Goal: Task Accomplishment & Management: Manage account settings

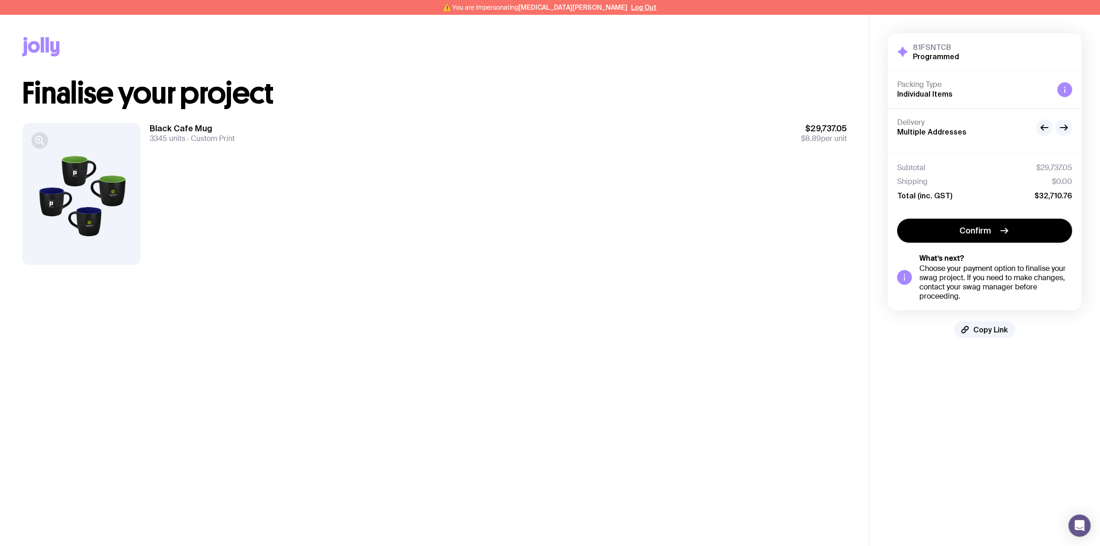
click at [38, 137] on icon "button" at bounding box center [39, 140] width 11 height 11
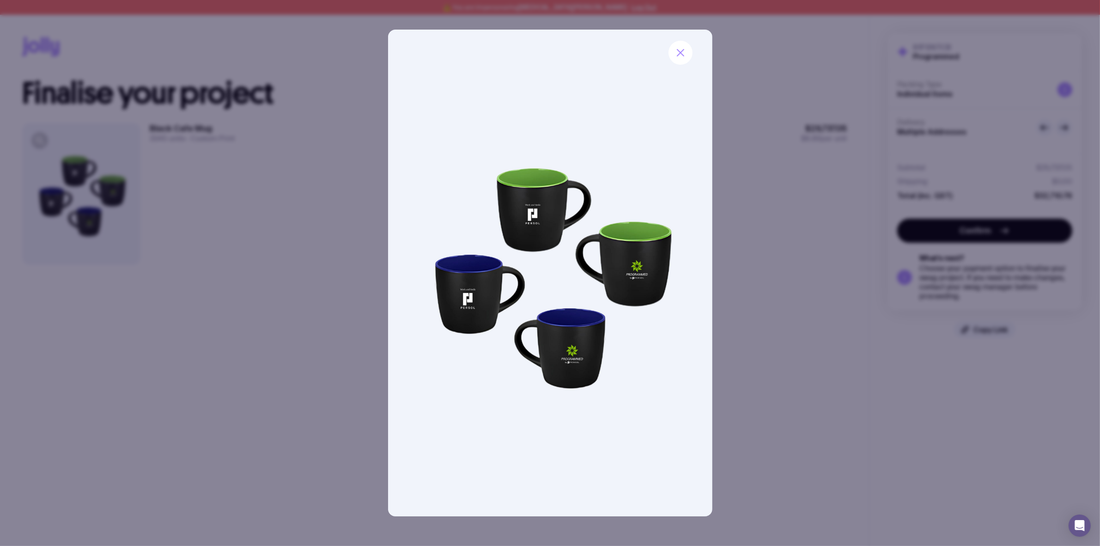
click at [292, 383] on div at bounding box center [550, 273] width 1100 height 546
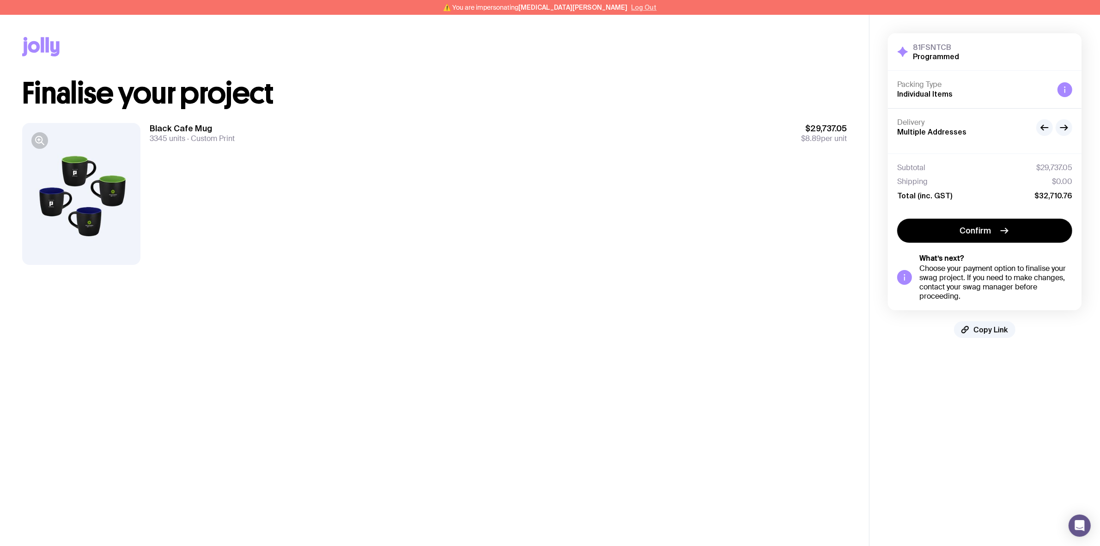
click at [631, 5] on button "Log Out" at bounding box center [643, 7] width 25 height 7
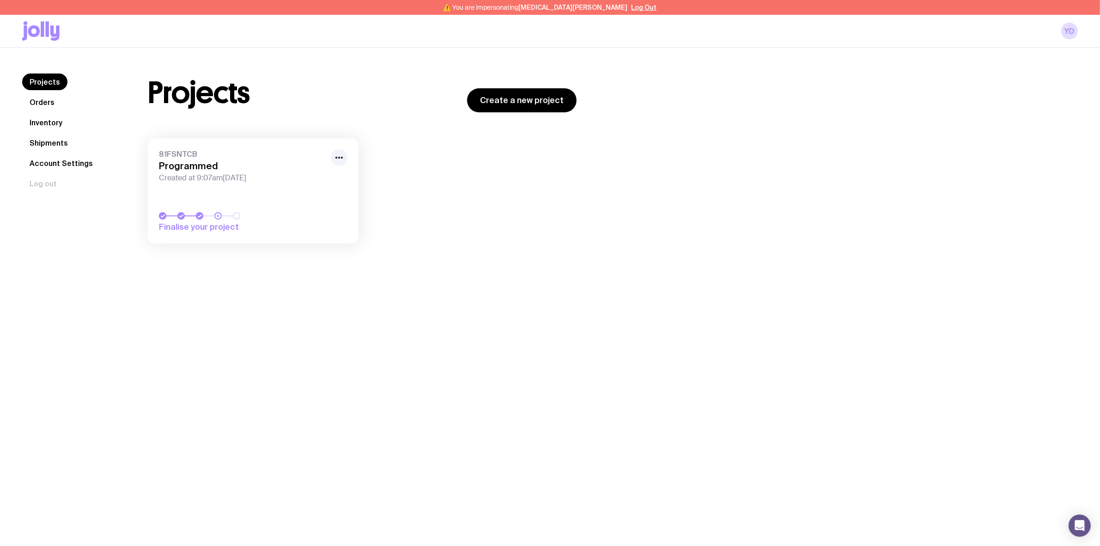
click at [244, 186] on link "81FSNTCB Programmed Created at 9:07am, Thu 5th Jun 2025 Finalise your project" at bounding box center [253, 190] width 211 height 105
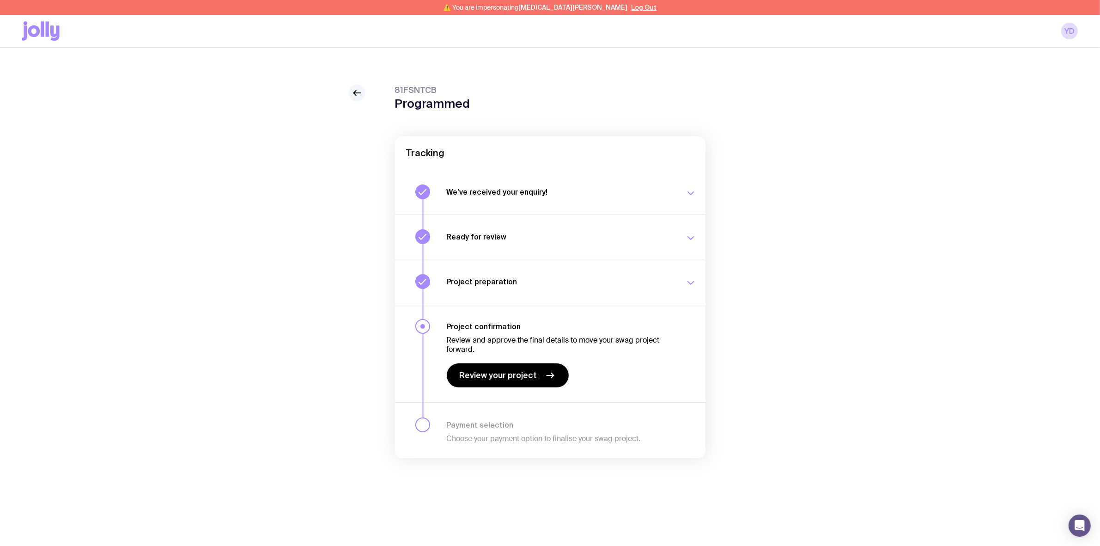
click at [357, 91] on icon at bounding box center [357, 92] width 11 height 11
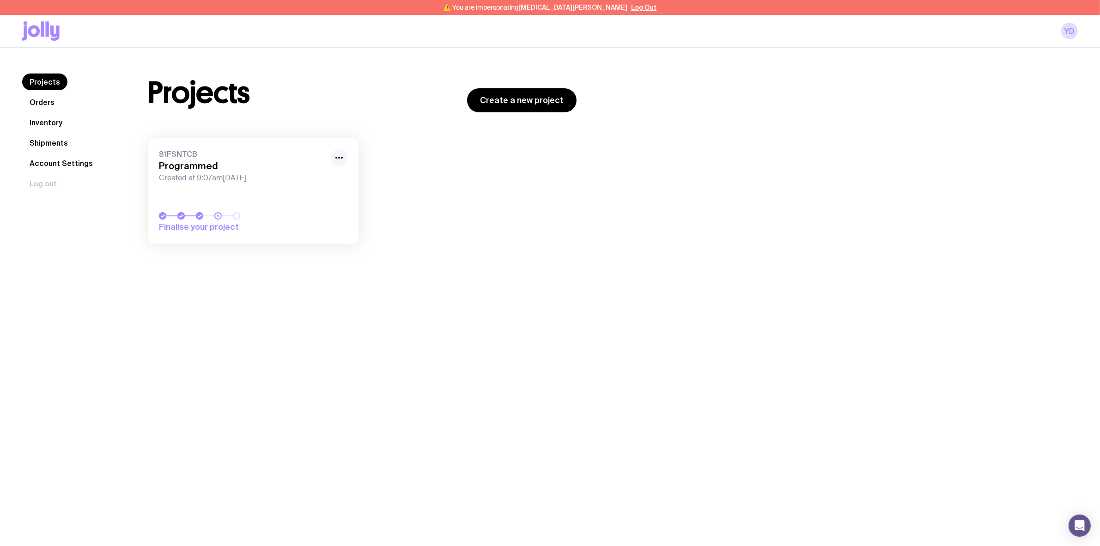
click at [342, 158] on circle "button" at bounding box center [342, 158] width 2 height 2
click at [319, 187] on button "Rename" at bounding box center [318, 191] width 44 height 9
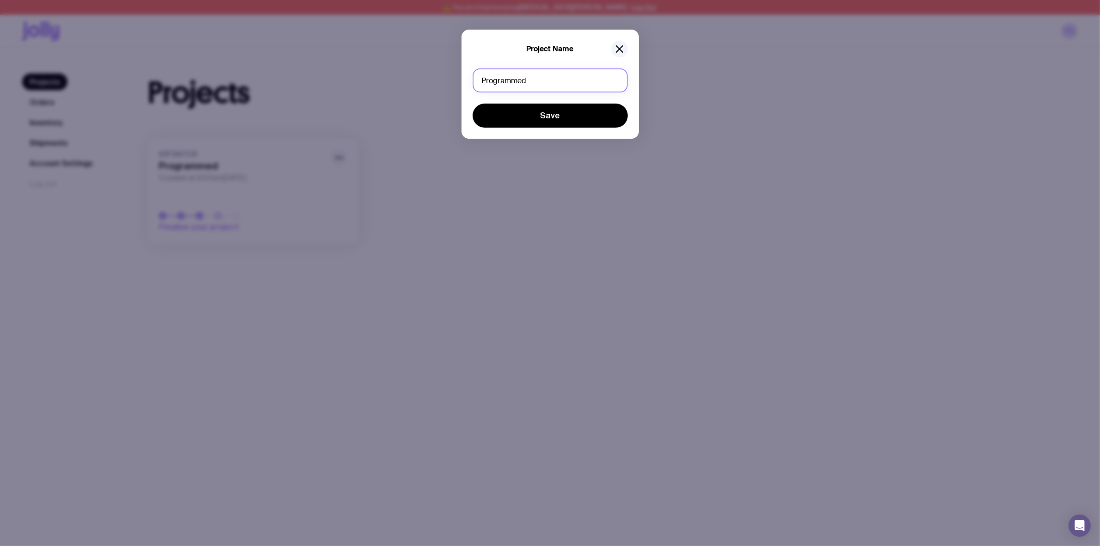
click at [525, 81] on input "Programmed" at bounding box center [550, 80] width 155 height 24
type input "Programmed Mugs"
click at [534, 116] on button "Save" at bounding box center [550, 115] width 155 height 24
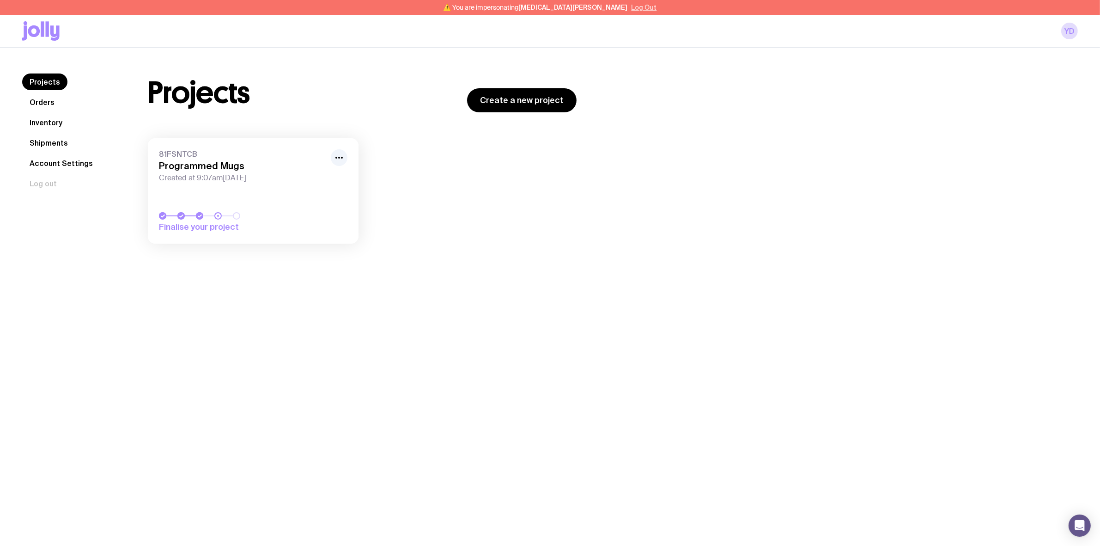
click at [631, 6] on button "Log Out" at bounding box center [643, 7] width 25 height 7
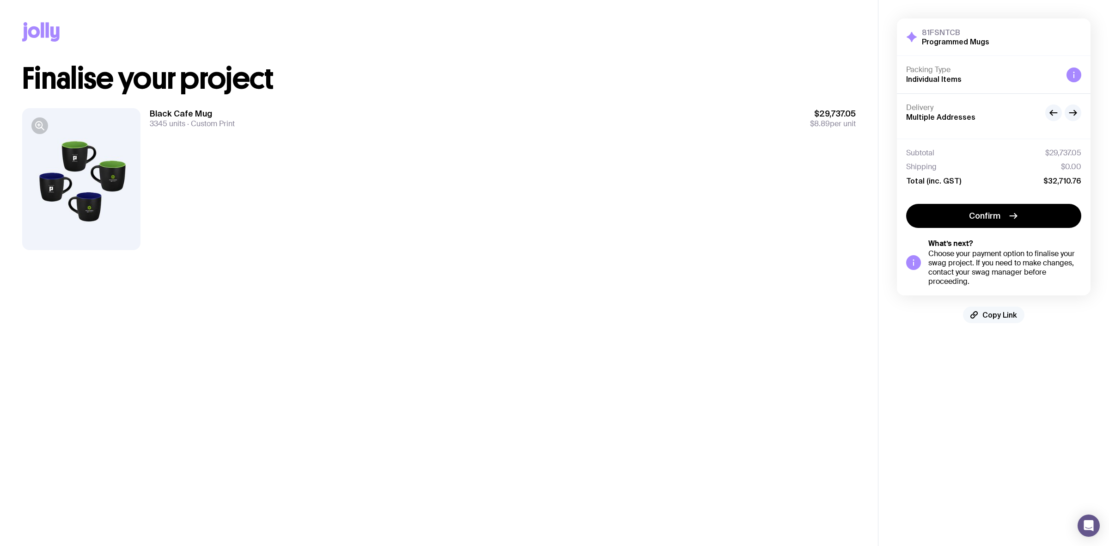
click at [992, 313] on span "Copy Link" at bounding box center [999, 314] width 35 height 9
click at [1003, 319] on span "Copied!" at bounding box center [1000, 314] width 28 height 9
click at [1001, 322] on button "Copy Link" at bounding box center [993, 314] width 61 height 17
click at [999, 317] on span "Copied!" at bounding box center [1000, 314] width 28 height 9
click at [996, 314] on span "Copy Link" at bounding box center [999, 314] width 35 height 9
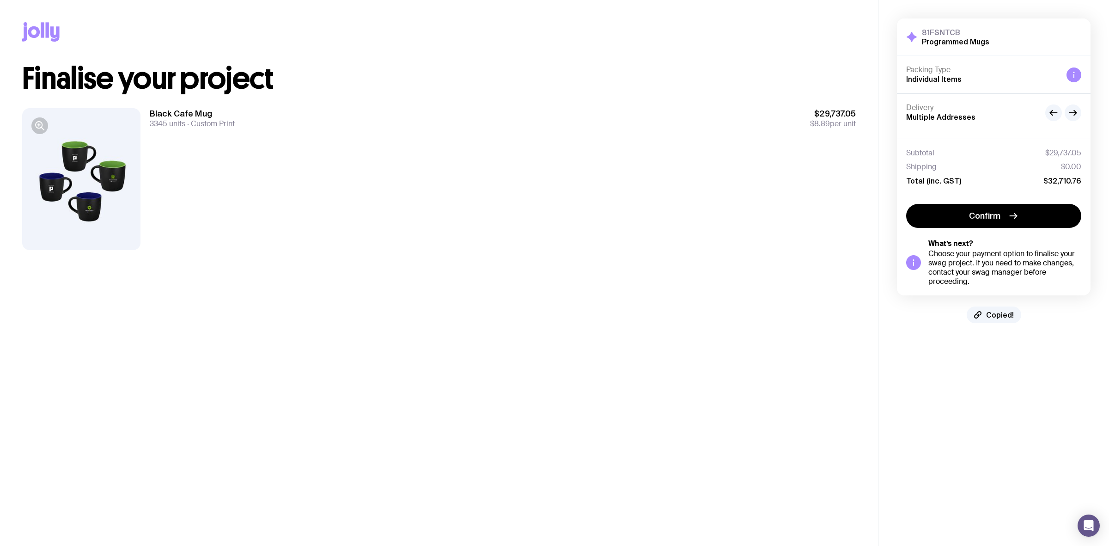
drag, startPoint x: 997, startPoint y: 313, endPoint x: 955, endPoint y: 276, distance: 55.7
click at [997, 312] on span "Copied!" at bounding box center [1000, 314] width 28 height 9
